Goal: Task Accomplishment & Management: Manage account settings

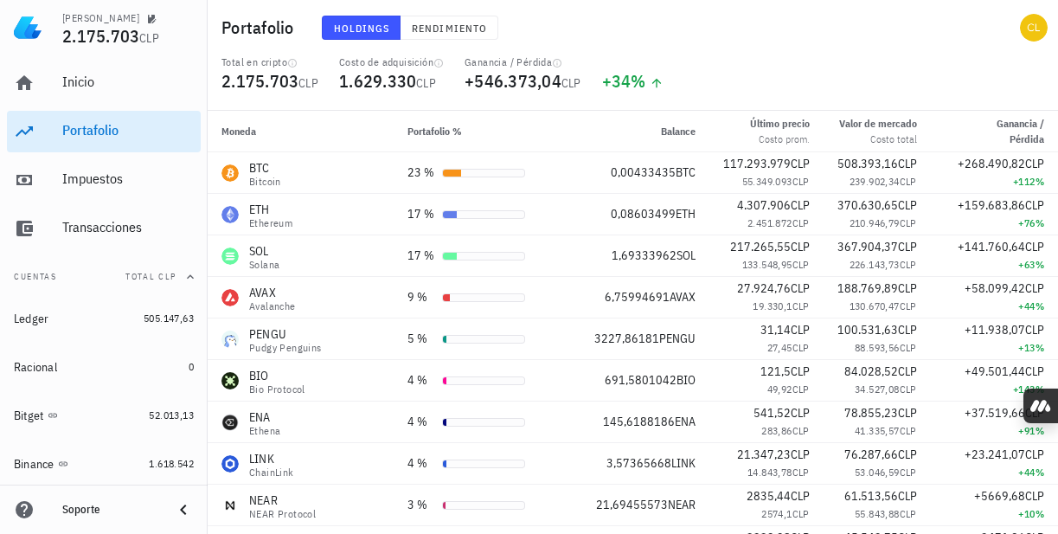
click at [441, 23] on span "Rendimiento" at bounding box center [449, 28] width 76 height 13
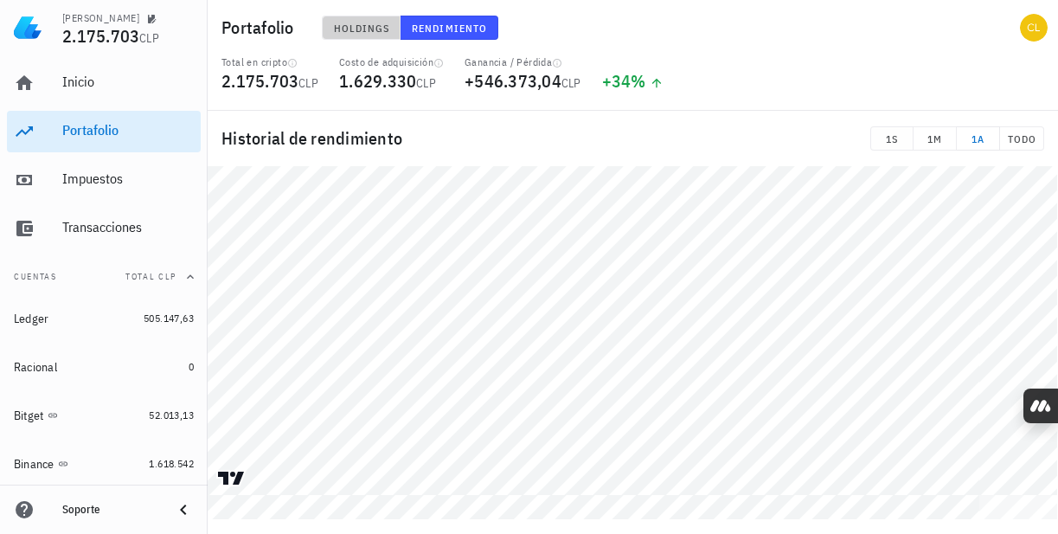
click at [372, 23] on span "Holdings" at bounding box center [361, 28] width 57 height 13
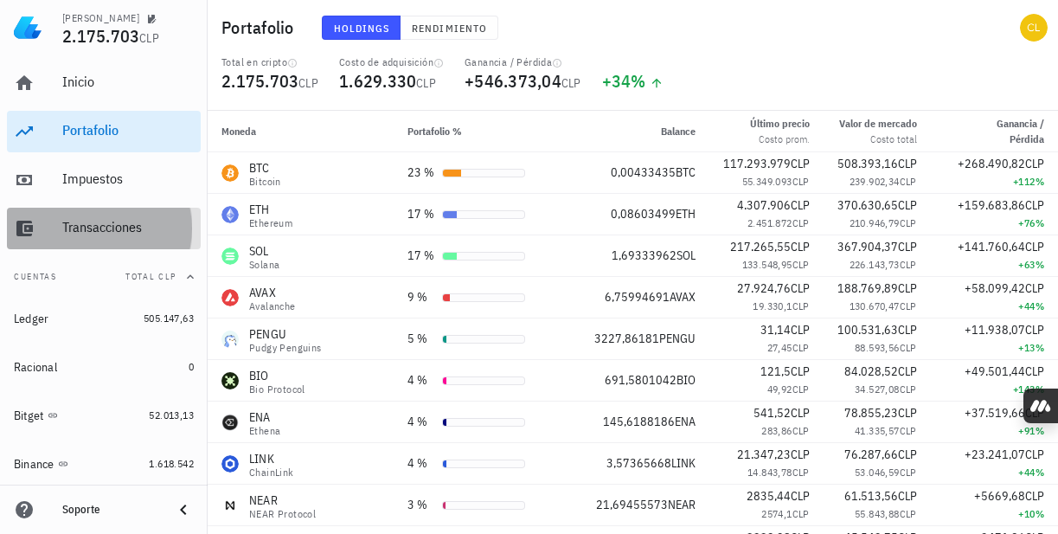
click at [122, 227] on div "Transacciones" at bounding box center [127, 227] width 131 height 16
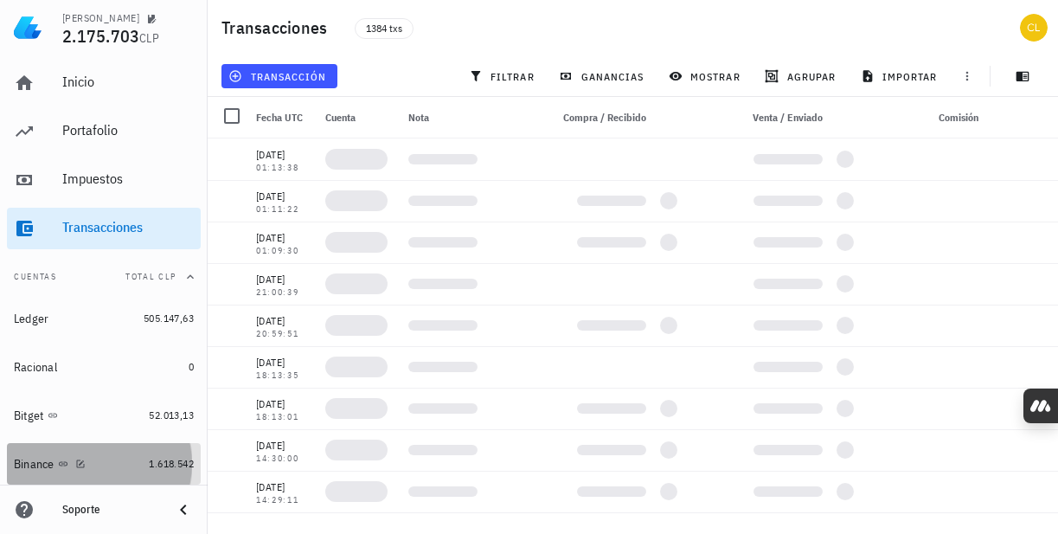
click at [116, 462] on div "Binance" at bounding box center [78, 464] width 128 height 16
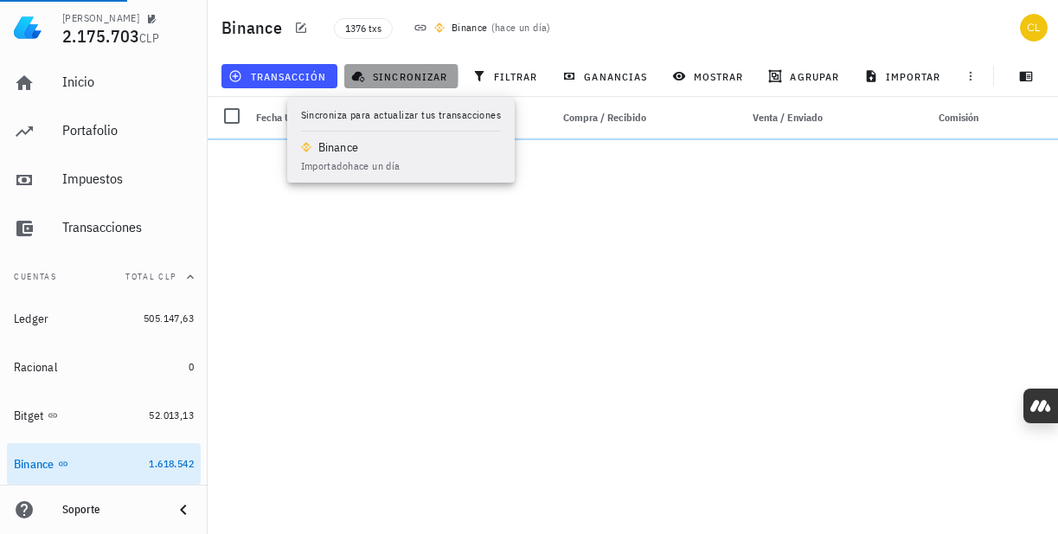
click at [413, 69] on span "sincronizar" at bounding box center [401, 76] width 93 height 14
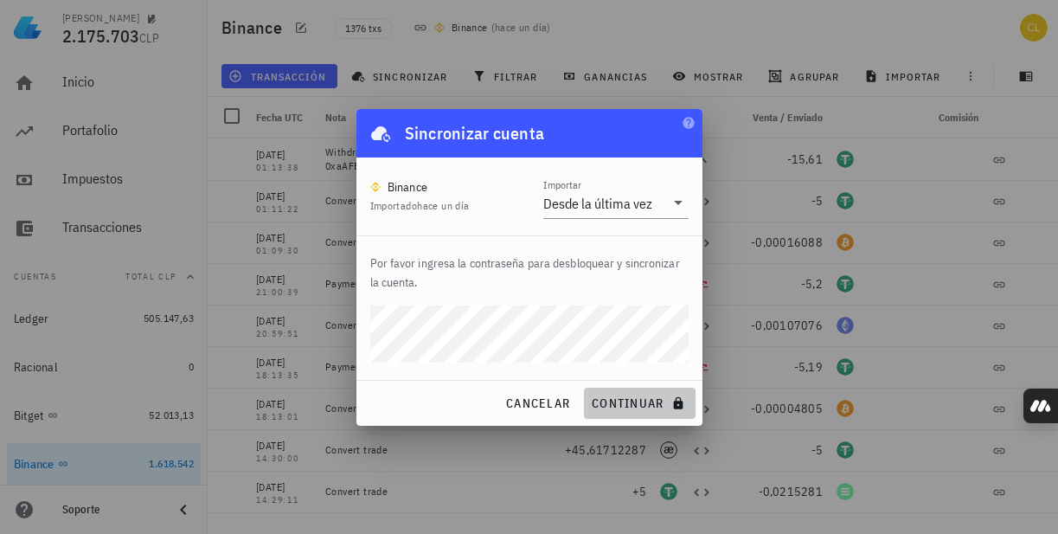
click at [610, 400] on span "continuar" at bounding box center [639, 403] width 97 height 16
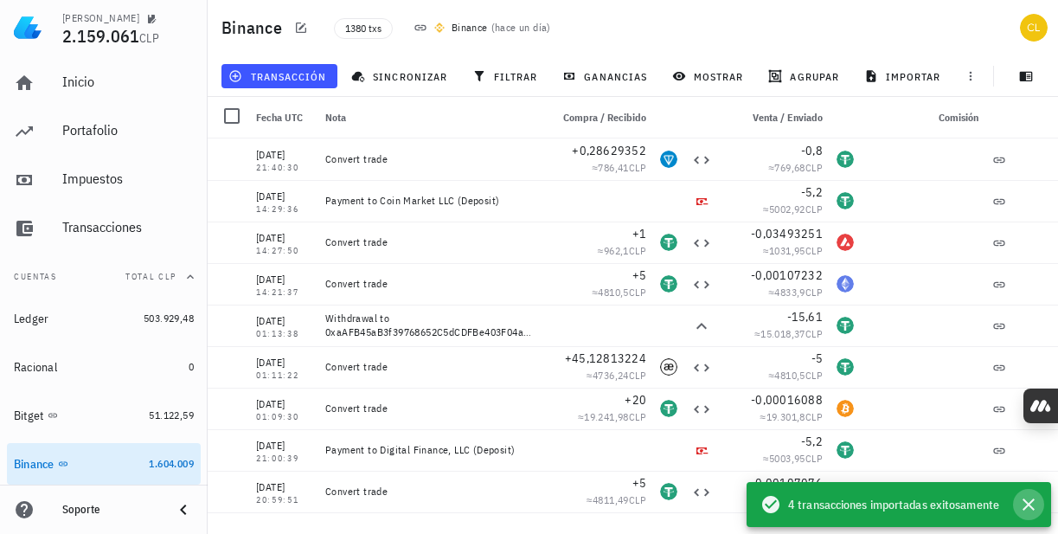
click at [1028, 505] on icon "button" at bounding box center [1028, 504] width 12 height 12
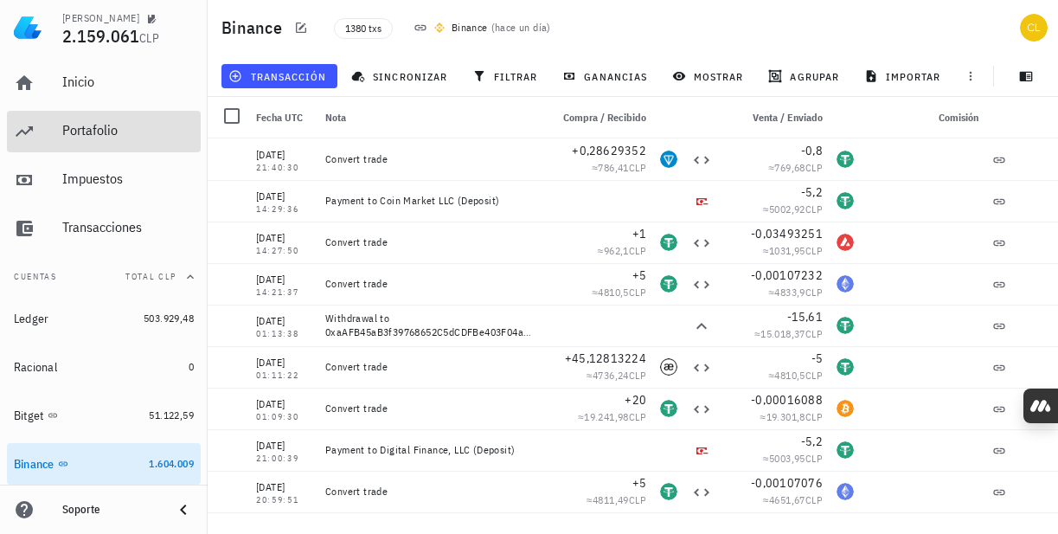
click at [124, 141] on div "Portafolio" at bounding box center [127, 131] width 131 height 39
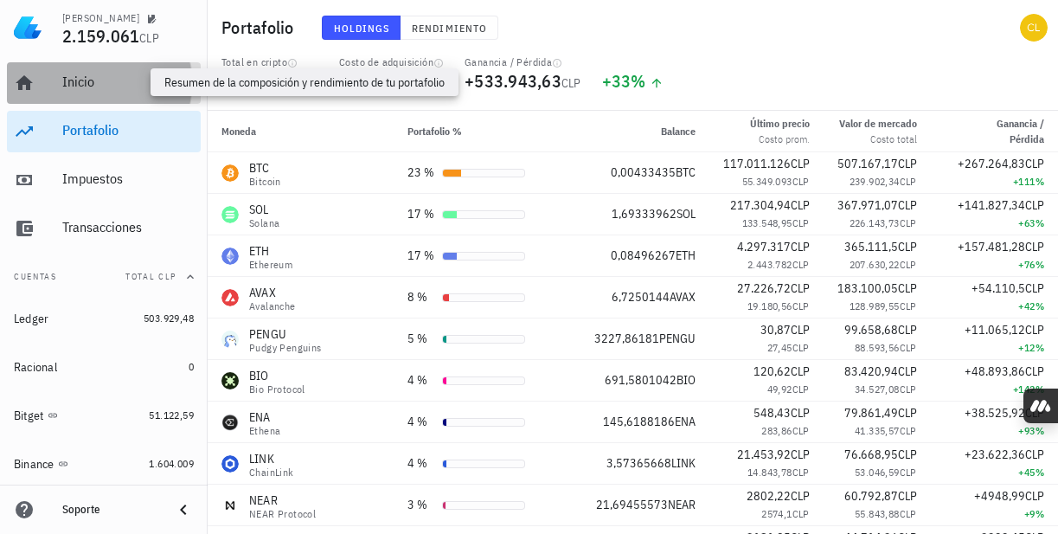
click at [125, 88] on div "Inicio" at bounding box center [127, 82] width 131 height 16
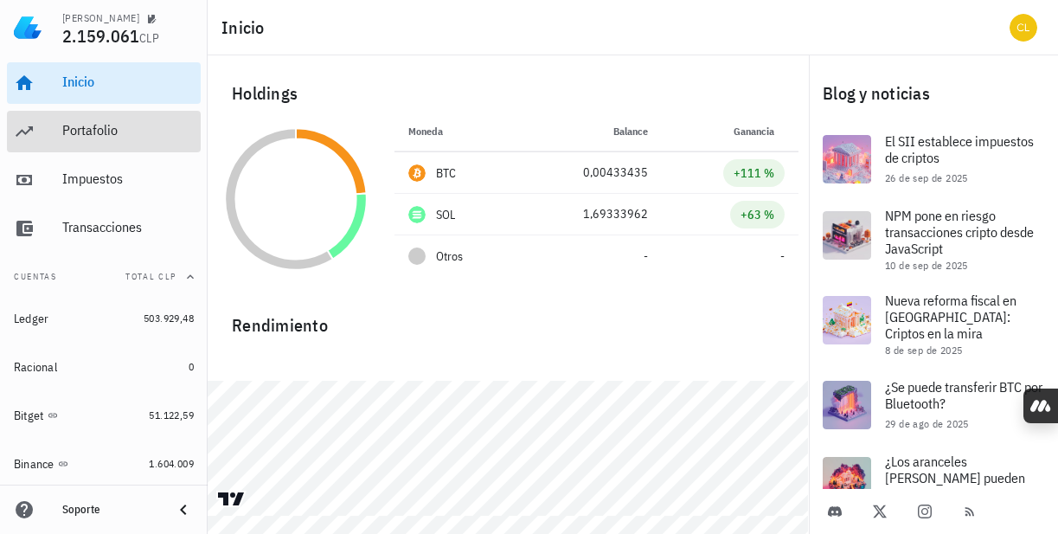
click at [125, 126] on div "Portafolio" at bounding box center [127, 130] width 131 height 16
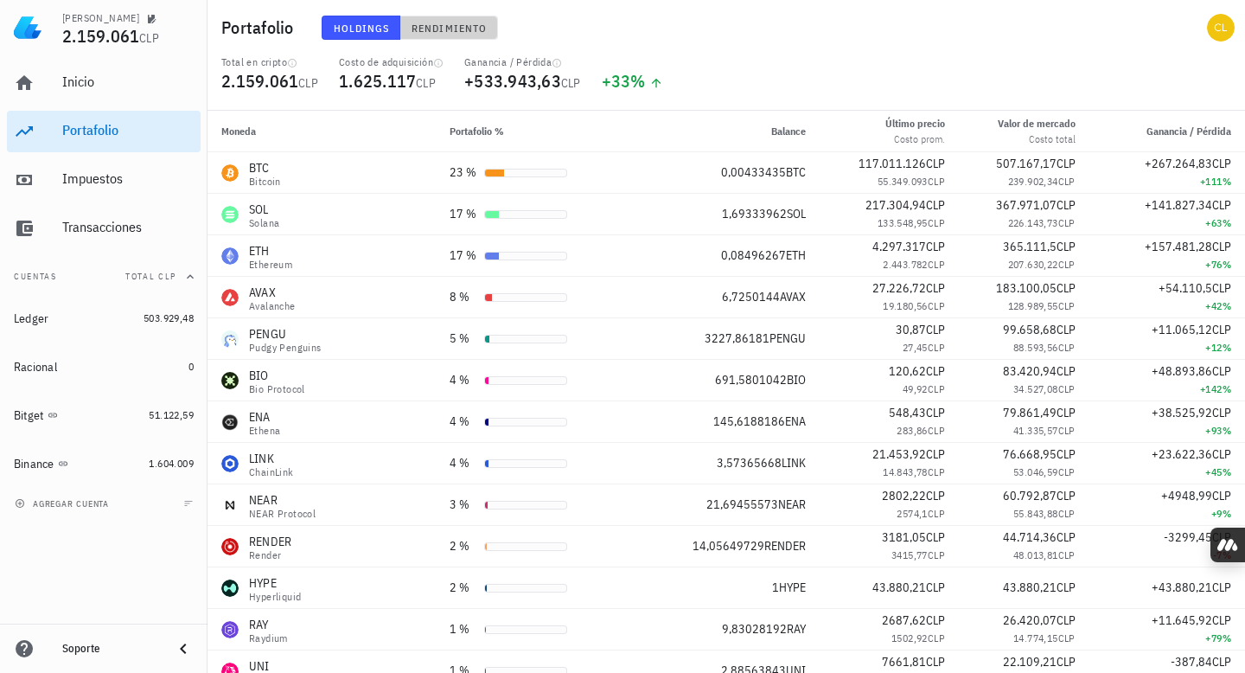
click at [458, 20] on button "Rendimiento" at bounding box center [449, 28] width 98 height 24
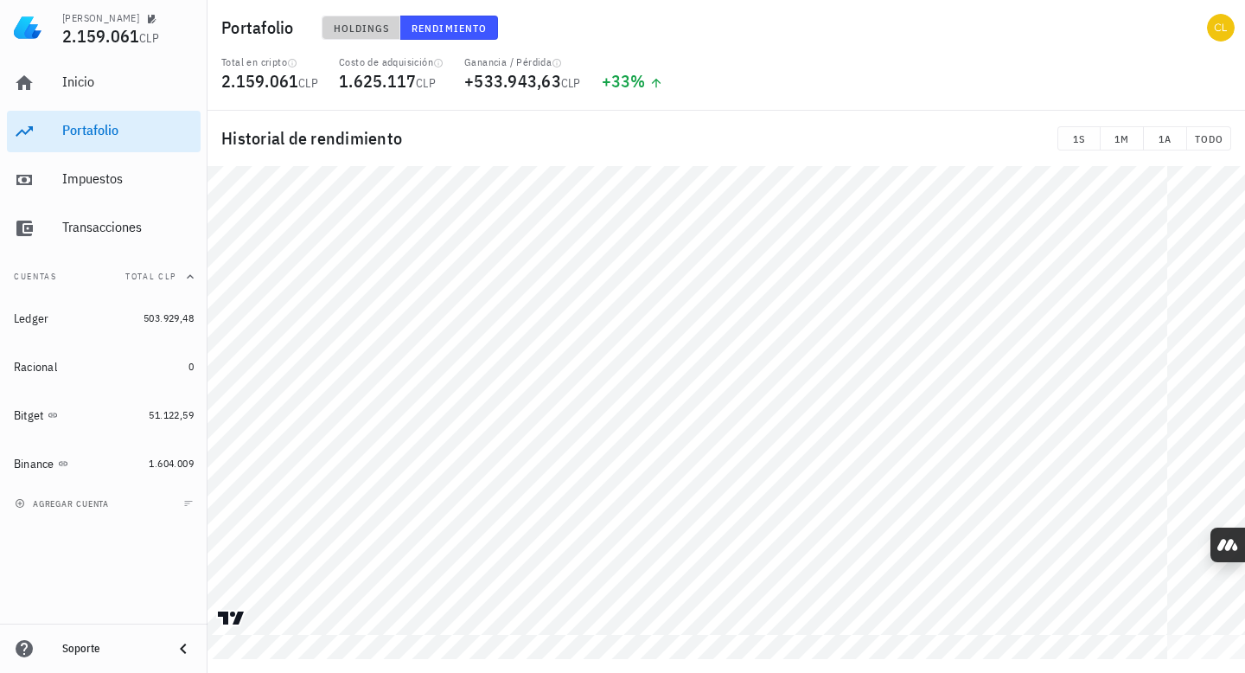
click at [368, 27] on span "Holdings" at bounding box center [361, 28] width 57 height 13
